Goal: Information Seeking & Learning: Find contact information

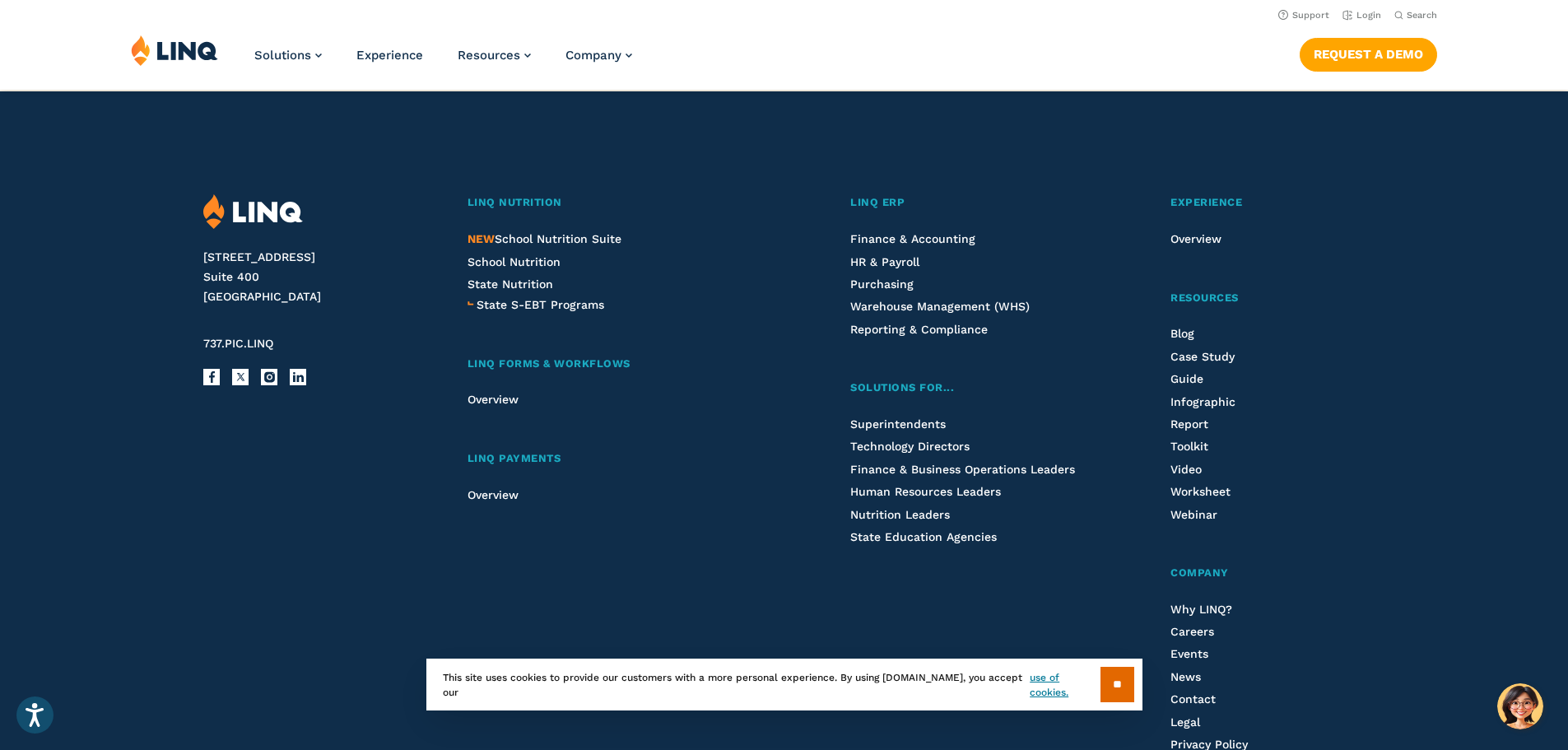
scroll to position [4150, 0]
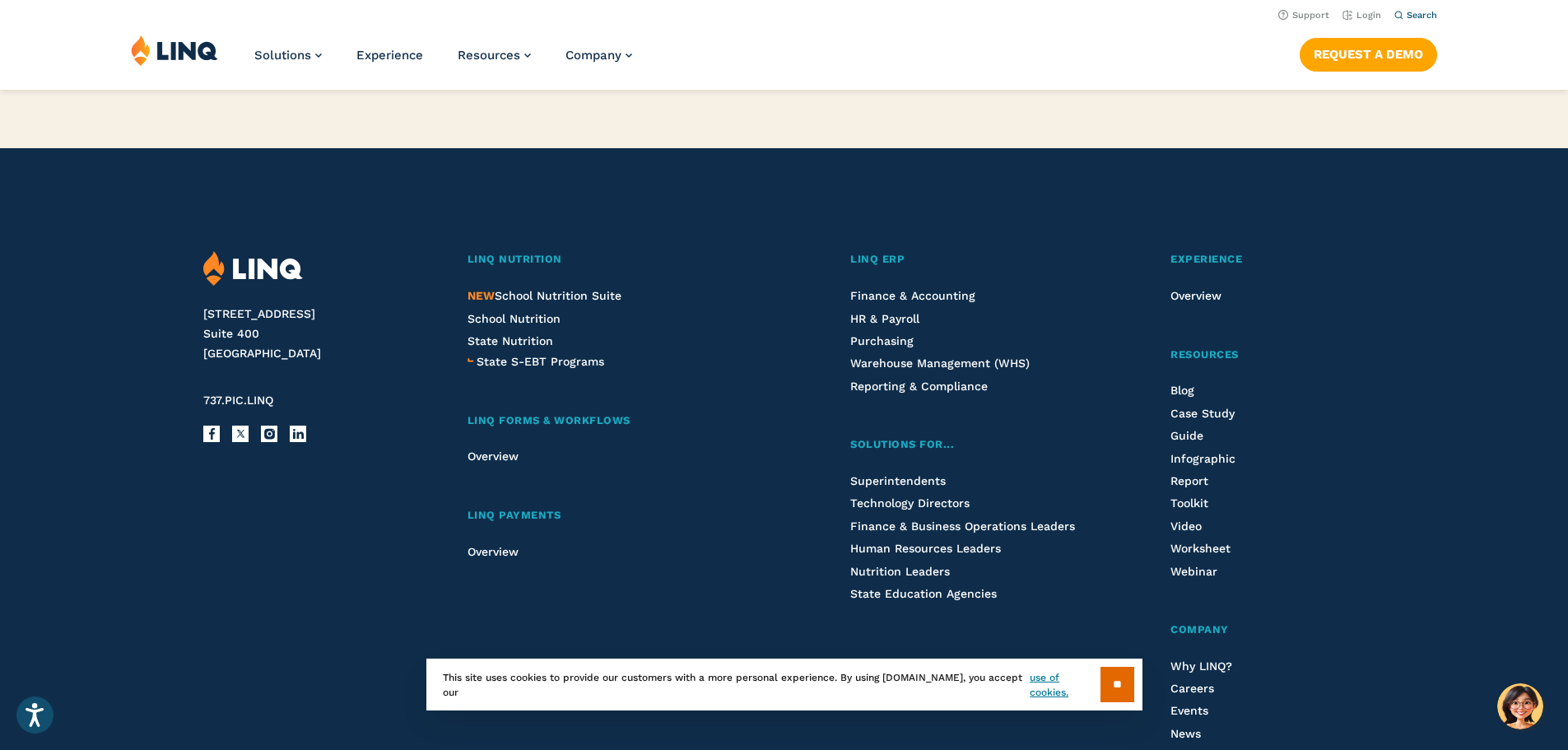
click at [1396, 12] on icon "Open Search Bar" at bounding box center [1398, 14] width 9 height 9
type input "**********"
click at [1416, 44] on button "Submit Search" at bounding box center [1416, 44] width 1 height 1
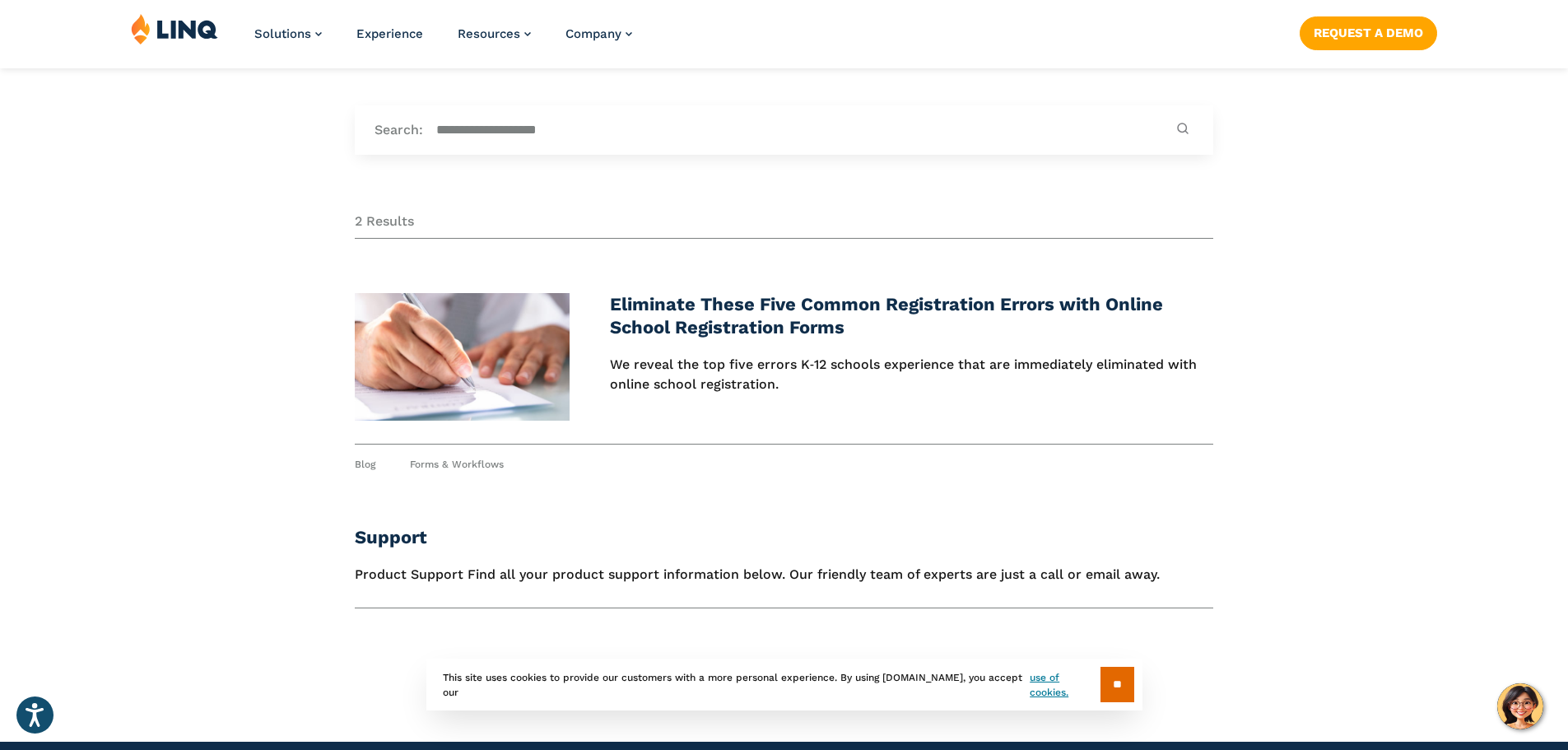
scroll to position [165, 0]
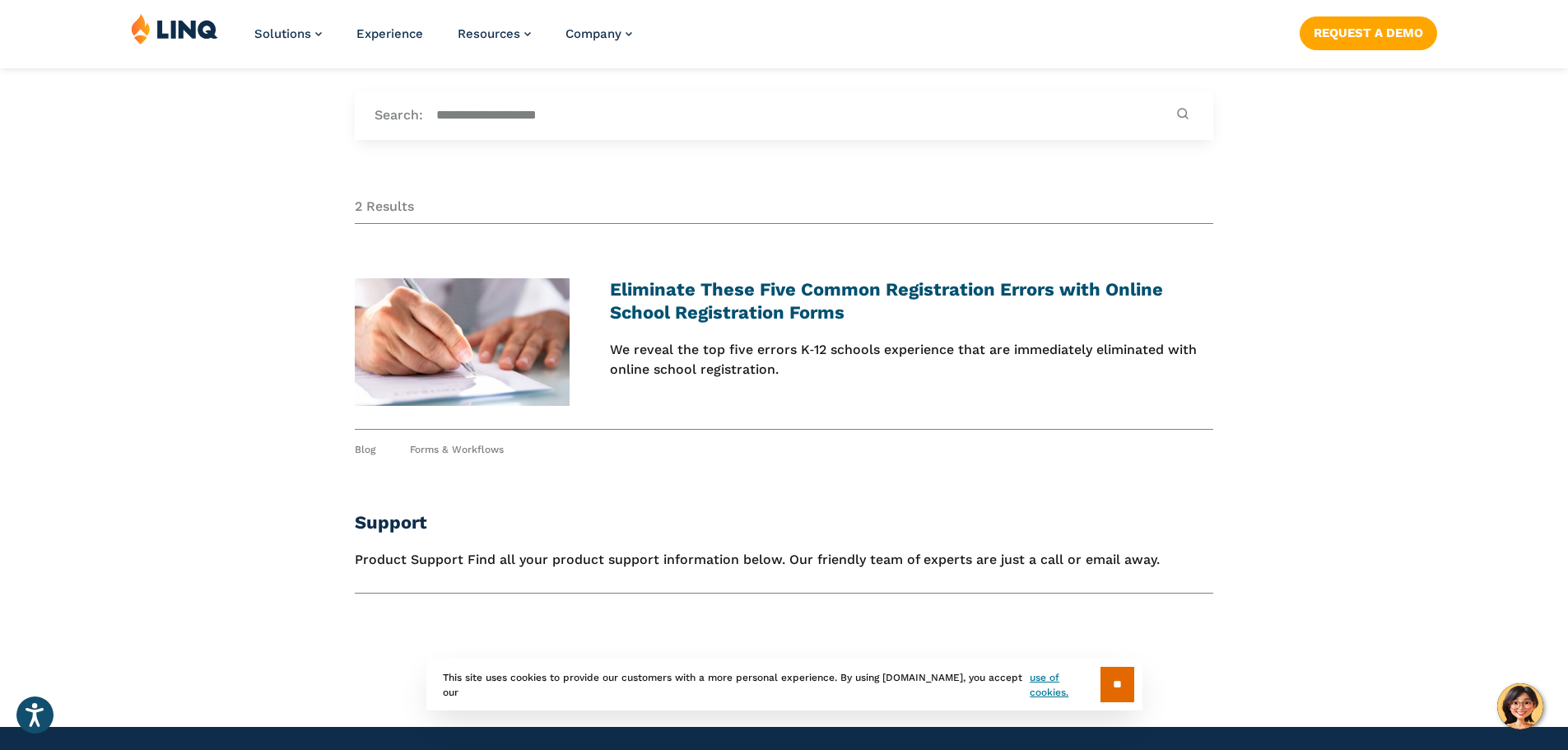
click at [719, 314] on link "Eliminate These Five Common Registration Errors with Online School Registration…" at bounding box center [886, 301] width 553 height 44
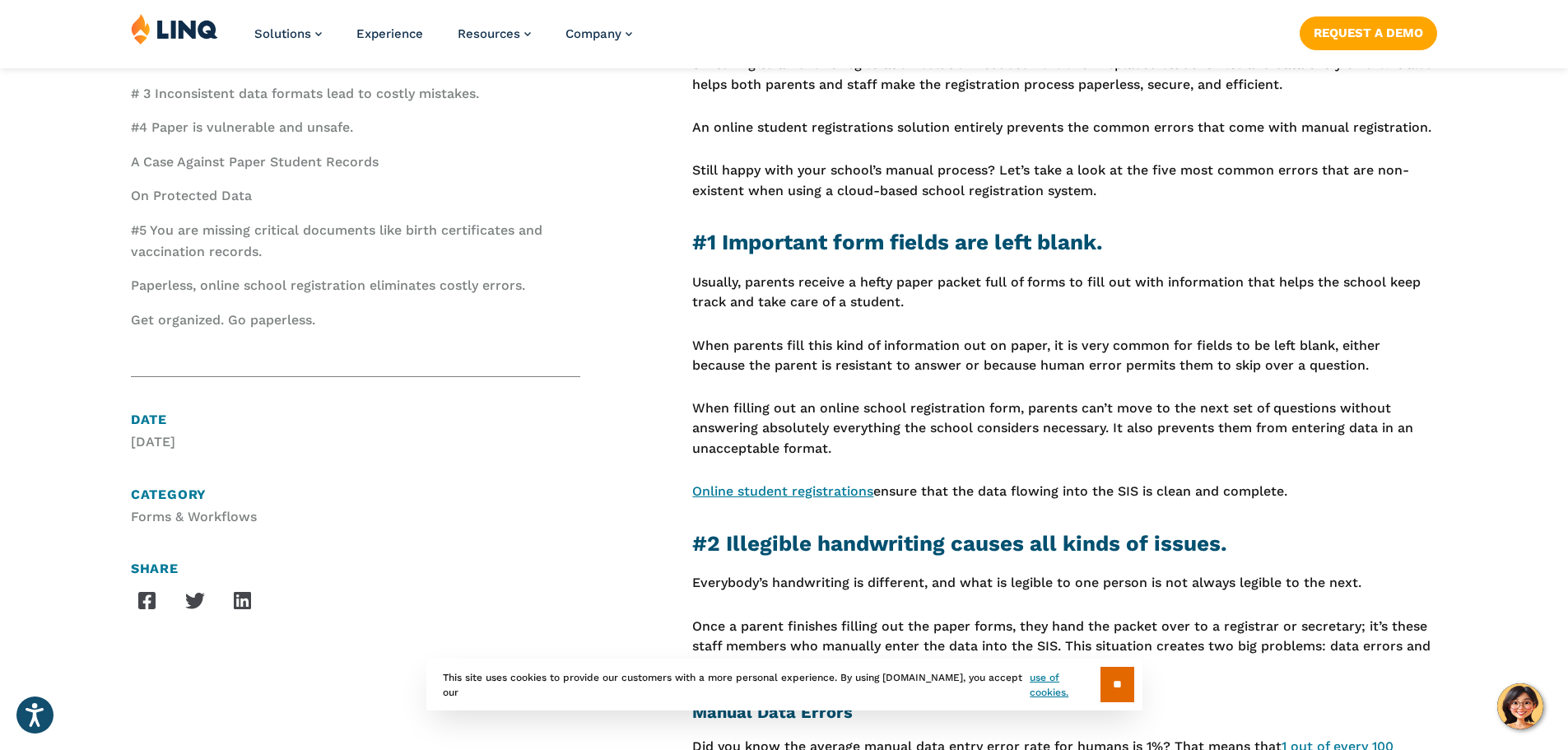
scroll to position [823, 0]
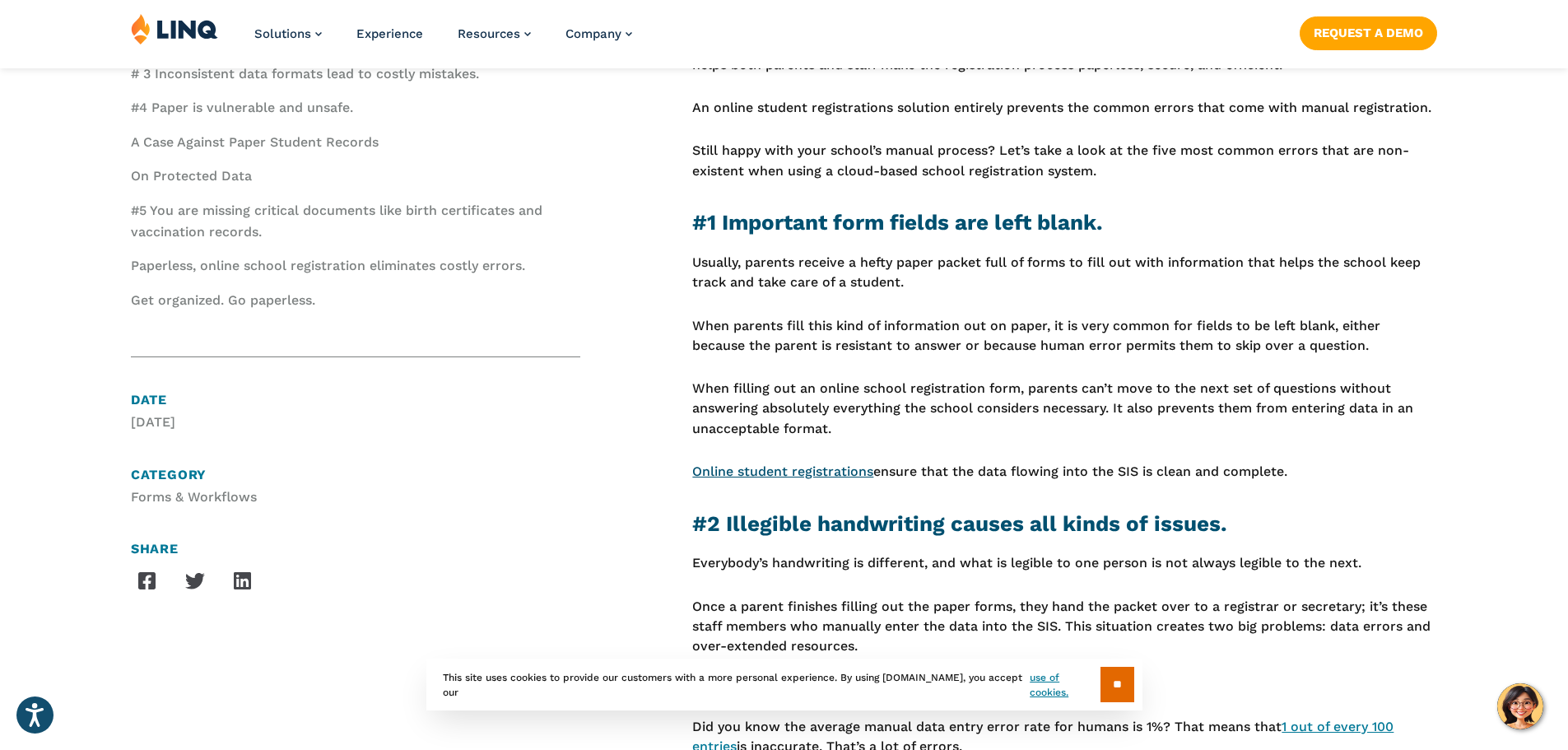
click at [786, 469] on link "Online student registrations" at bounding box center [782, 471] width 181 height 15
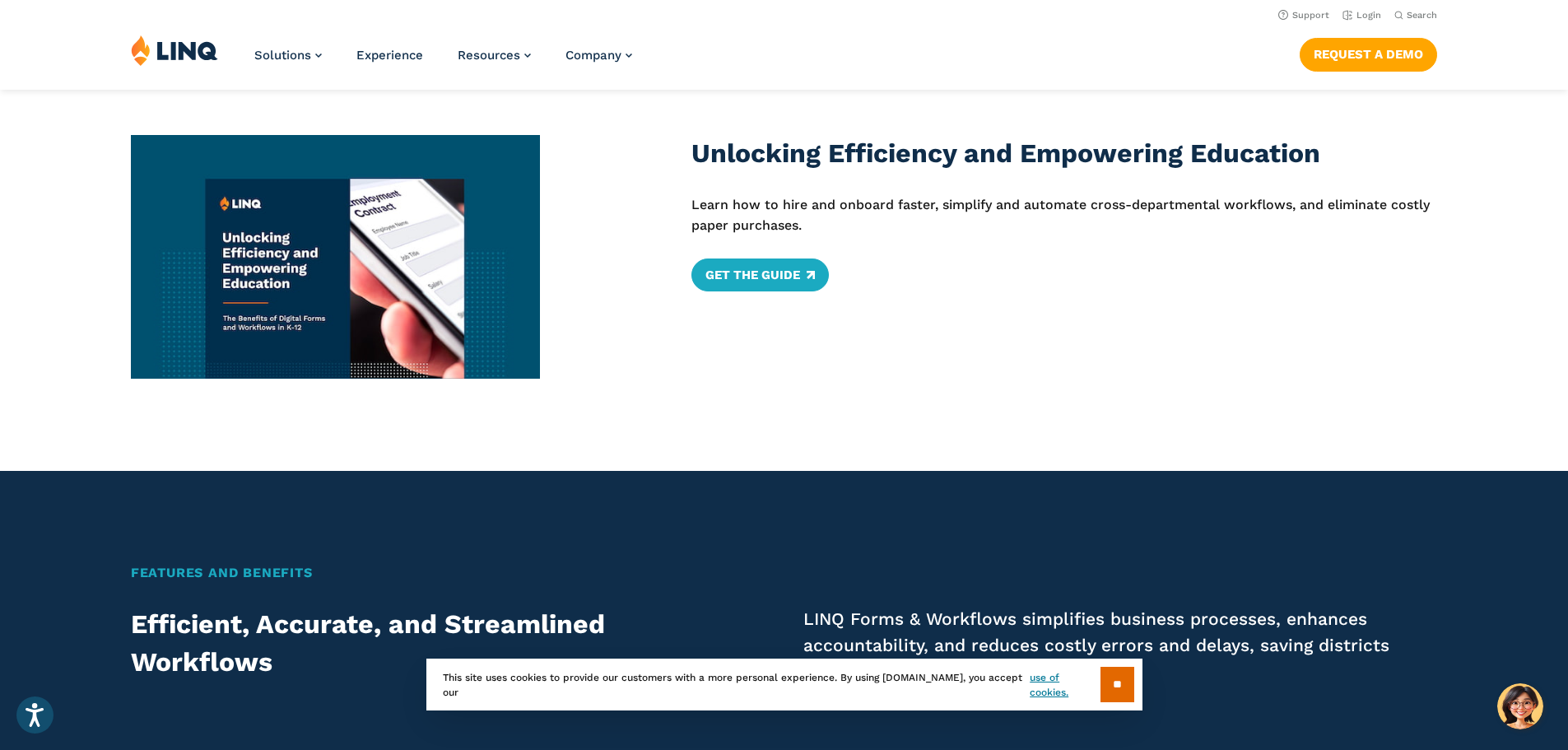
scroll to position [823, 0]
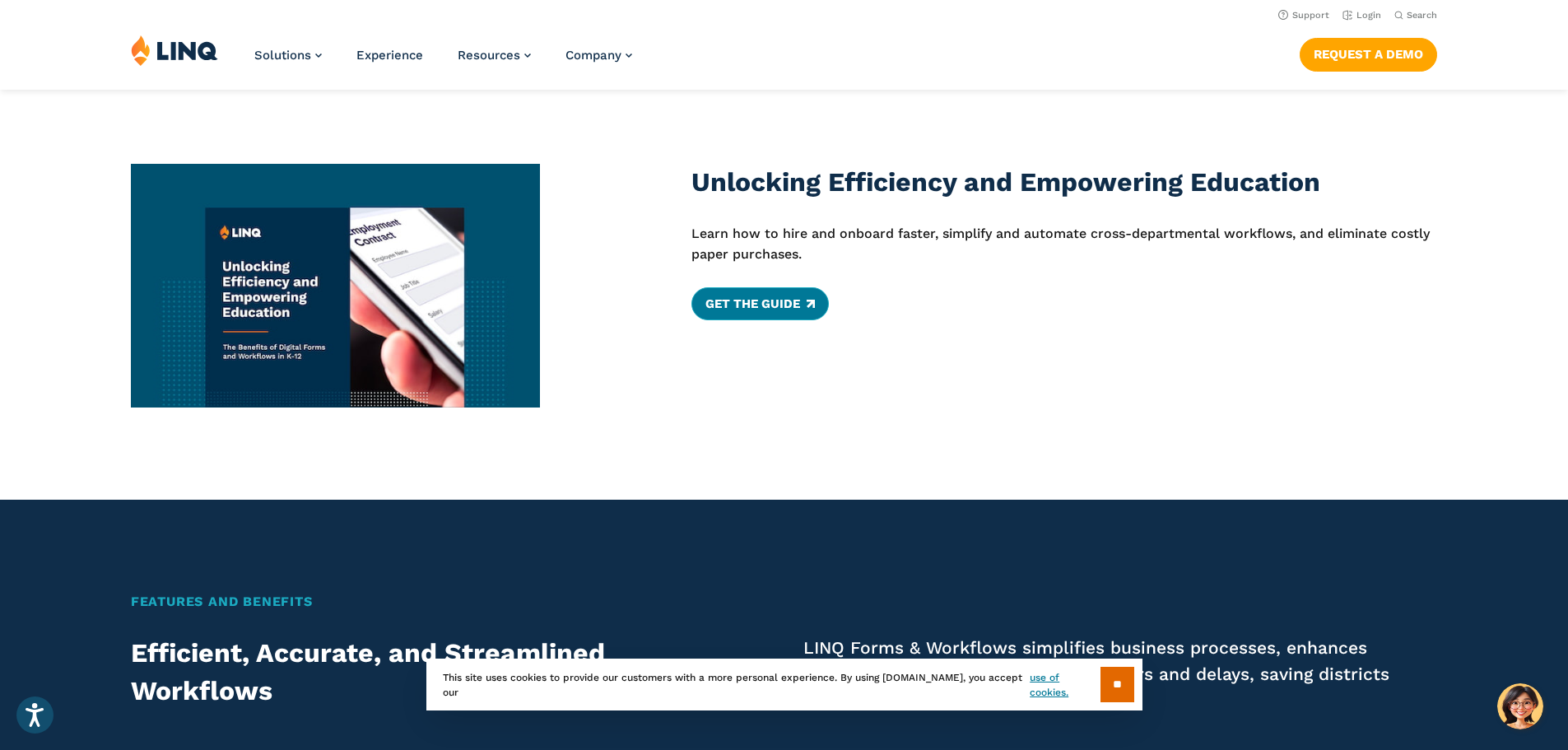
click at [739, 307] on link "Get The Guide" at bounding box center [761, 303] width 138 height 33
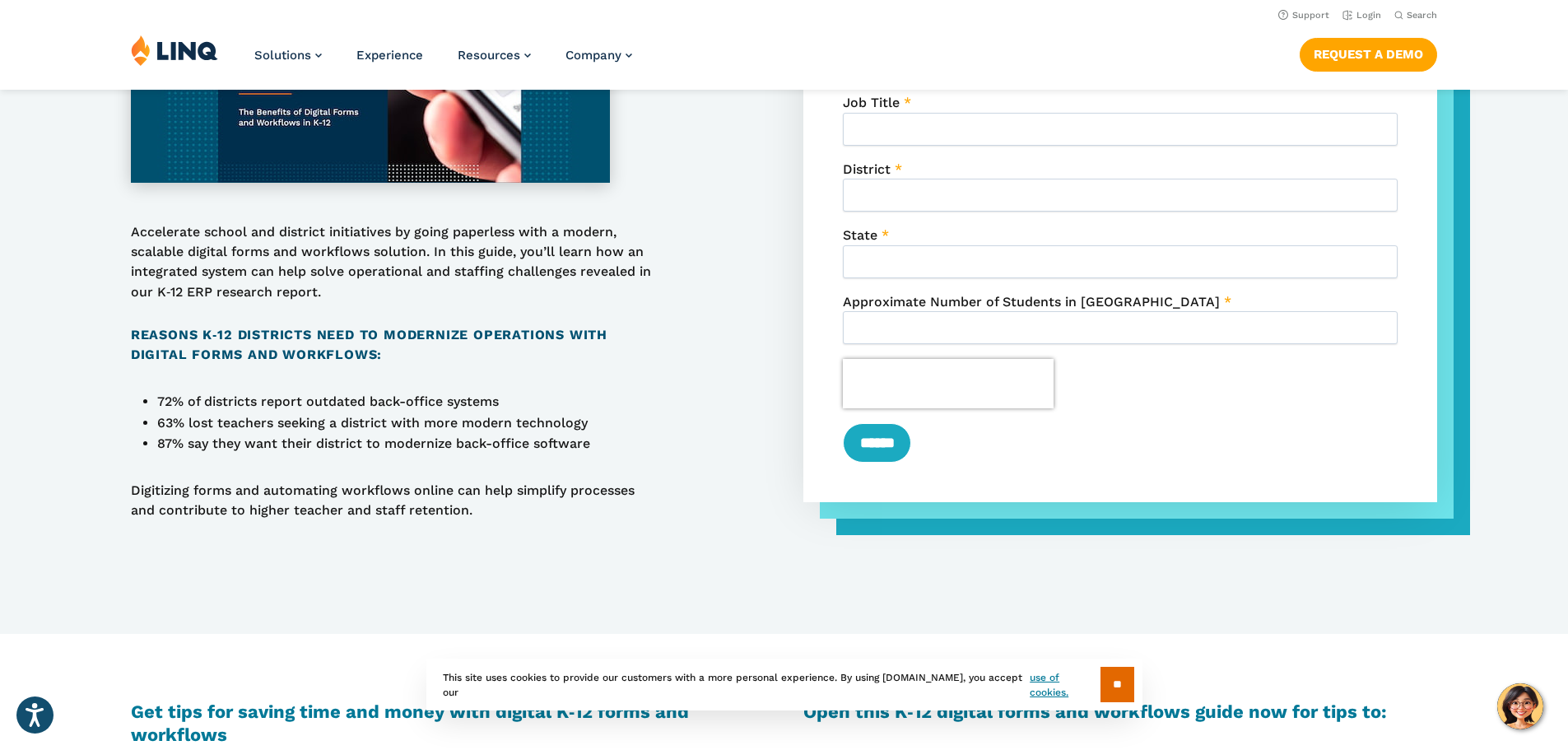
scroll to position [576, 0]
click at [1424, 20] on span "Search" at bounding box center [1422, 14] width 31 height 11
paste input "**********"
type input "**********"
click at [1416, 44] on button "Submit Search" at bounding box center [1416, 44] width 1 height 1
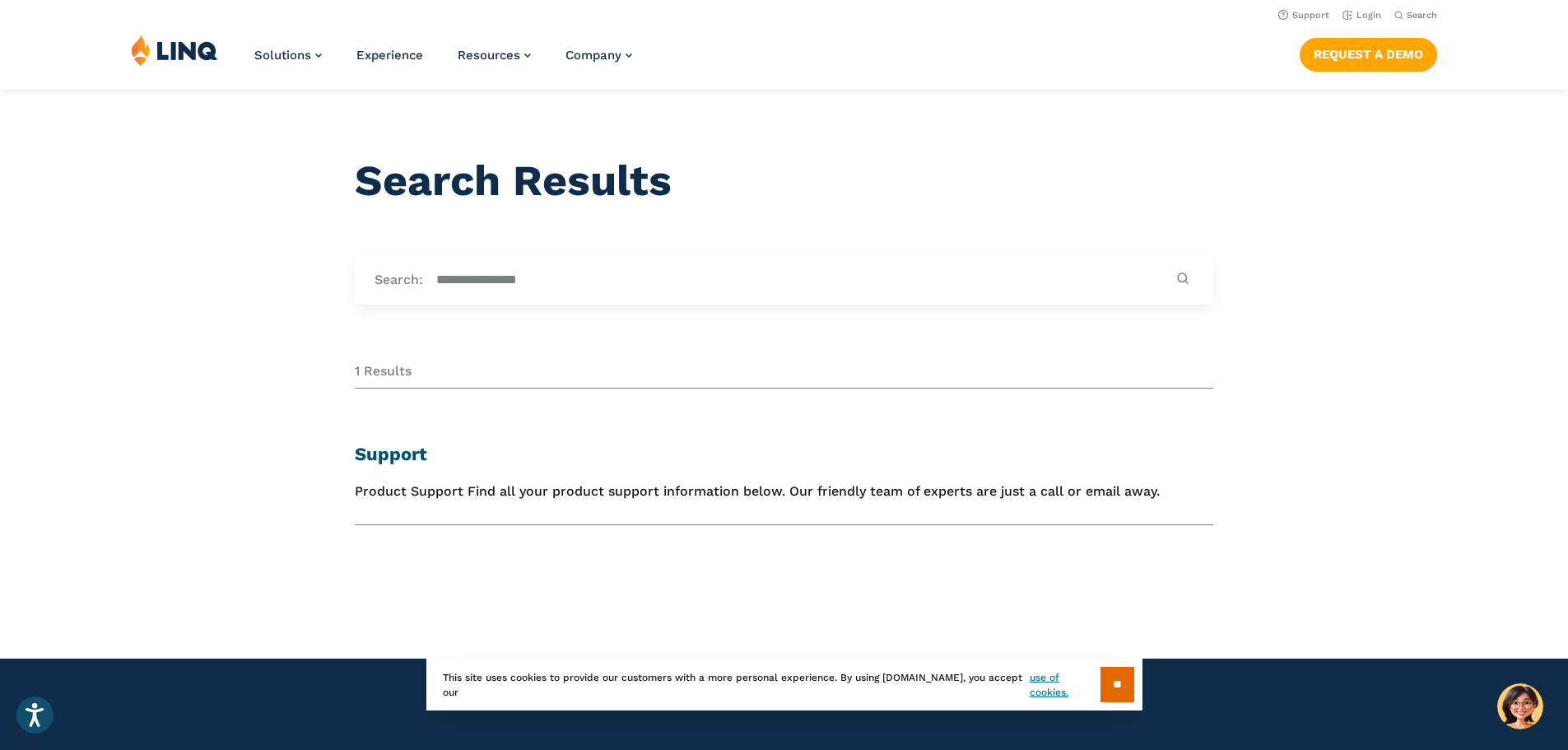
click at [382, 448] on link "Support" at bounding box center [391, 454] width 73 height 21
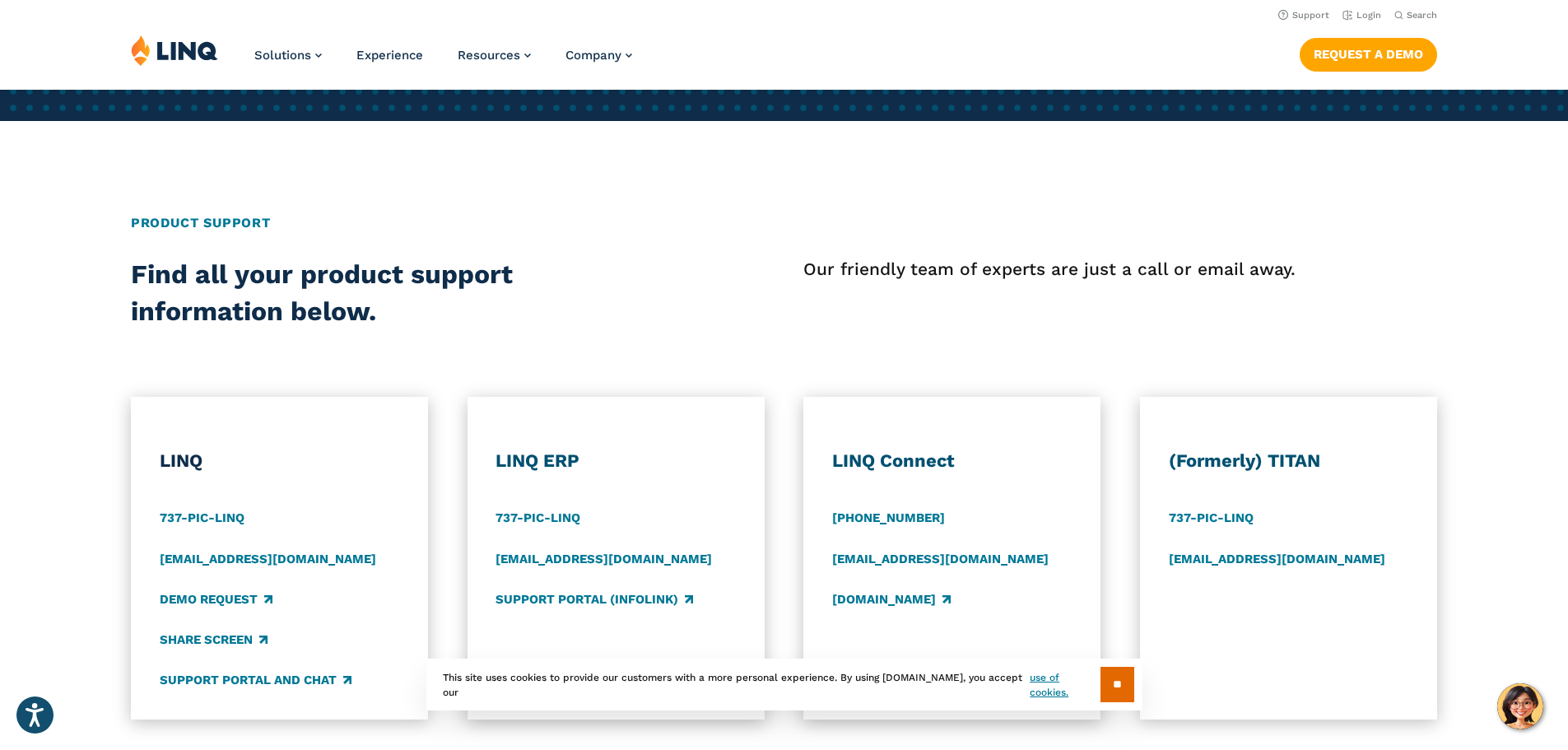
scroll to position [494, 0]
